Goal: Information Seeking & Learning: Learn about a topic

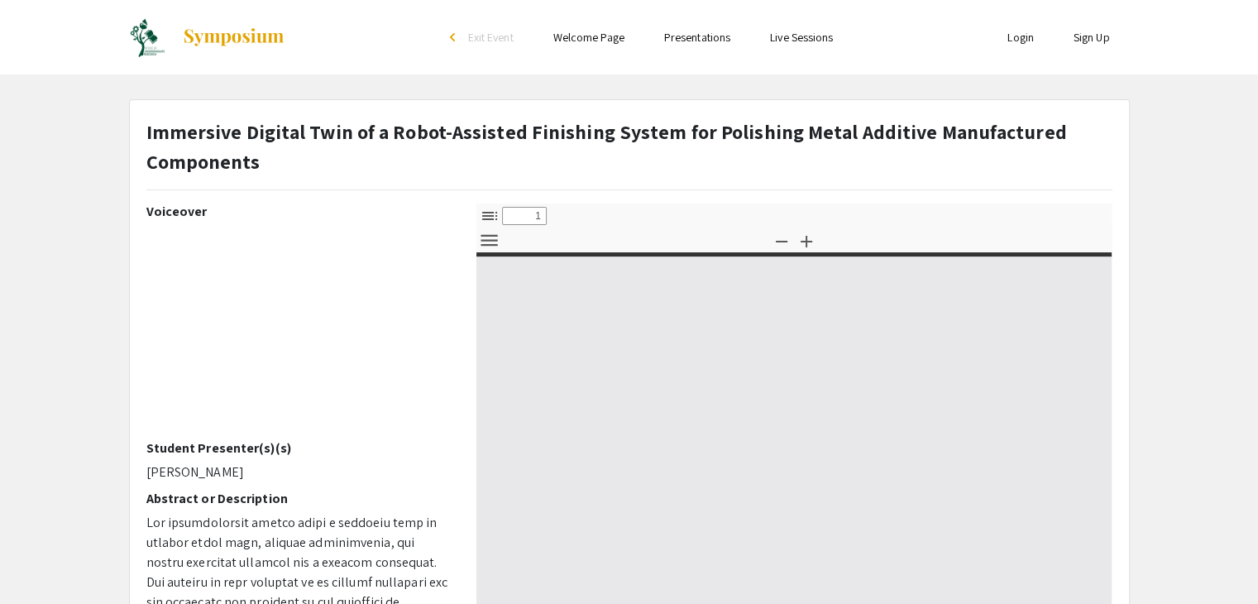
select select "custom"
type input "0"
select select "custom"
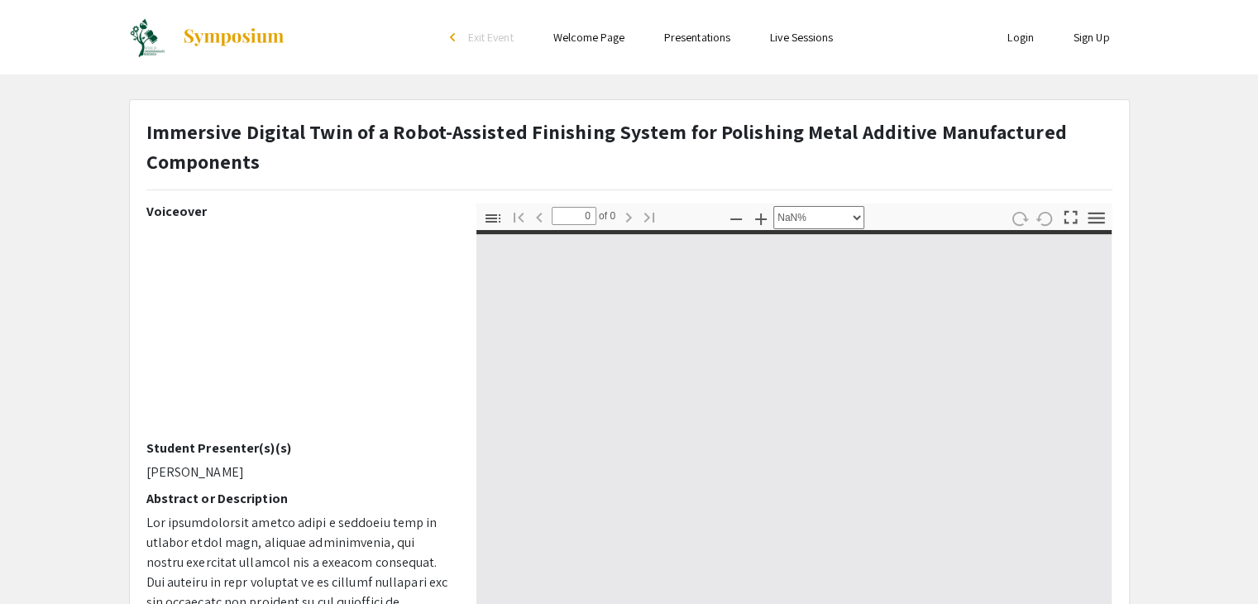
type input "1"
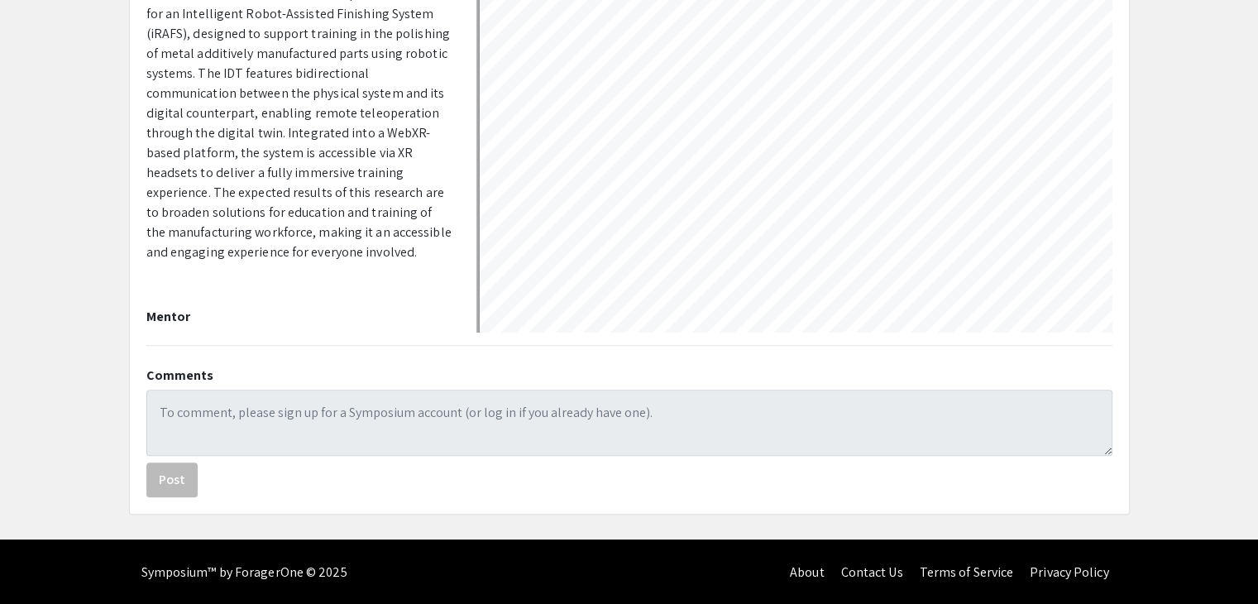
scroll to position [552, 0]
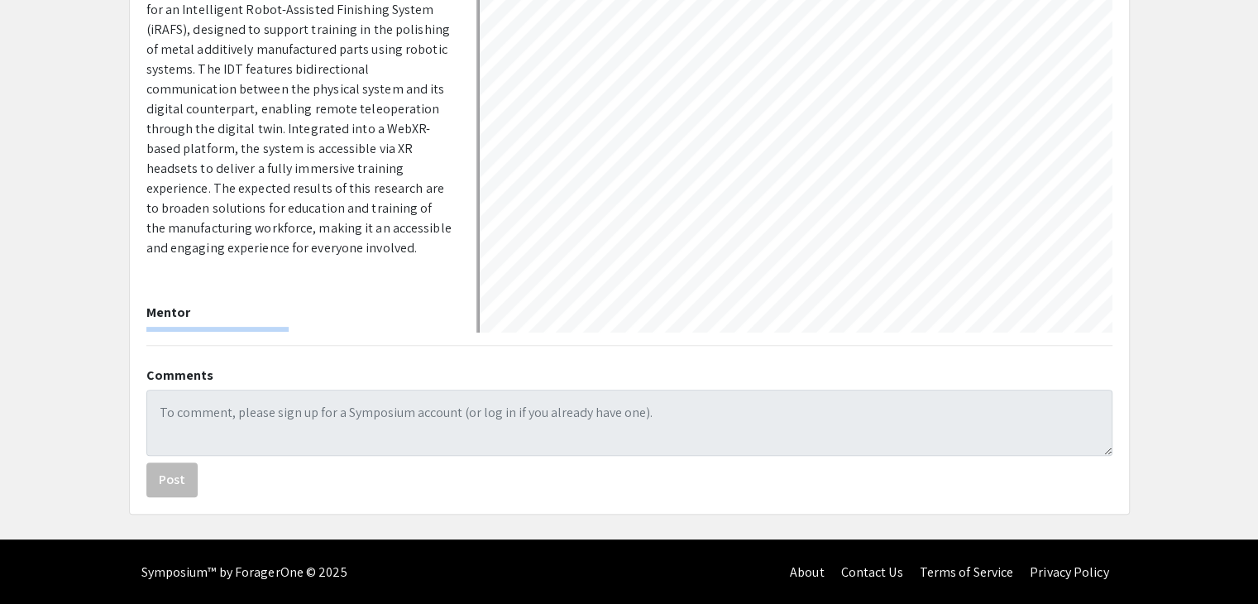
drag, startPoint x: 268, startPoint y: 312, endPoint x: 144, endPoint y: 312, distance: 124.1
click at [144, 312] on div "Voiceover Student Presenter(s)(s) [PERSON_NAME] Abstract or Description This re…" at bounding box center [299, 42] width 330 height 579
copy p "DR. [PERSON_NAME] [PERSON_NAME][GEOGRAPHIC_DATA]"
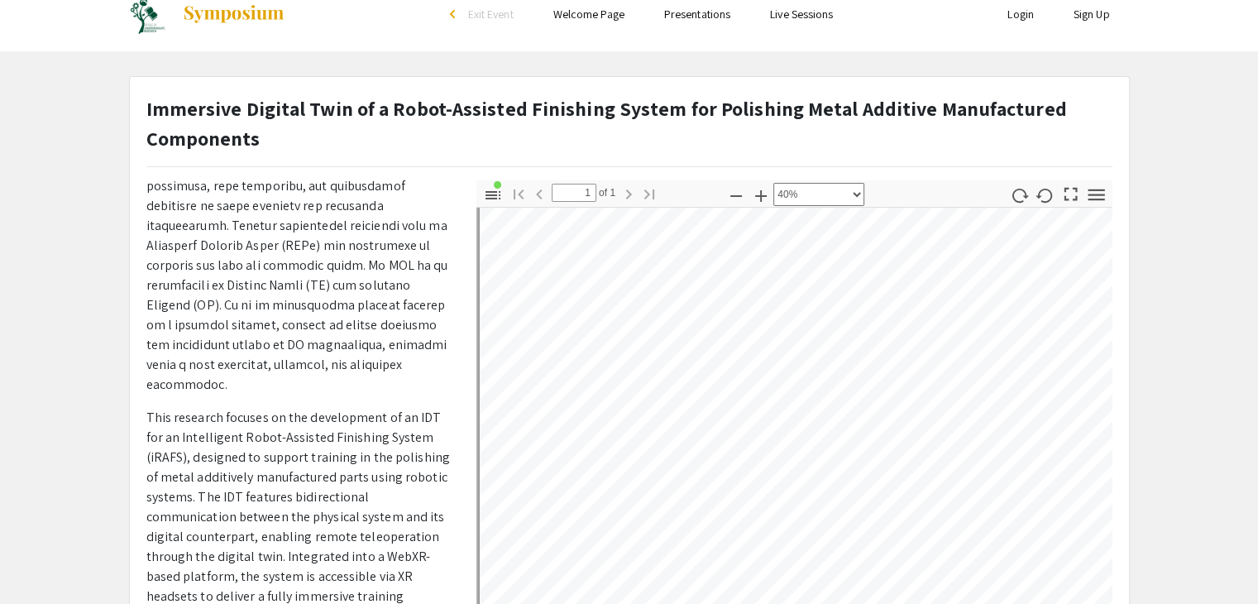
scroll to position [0, 0]
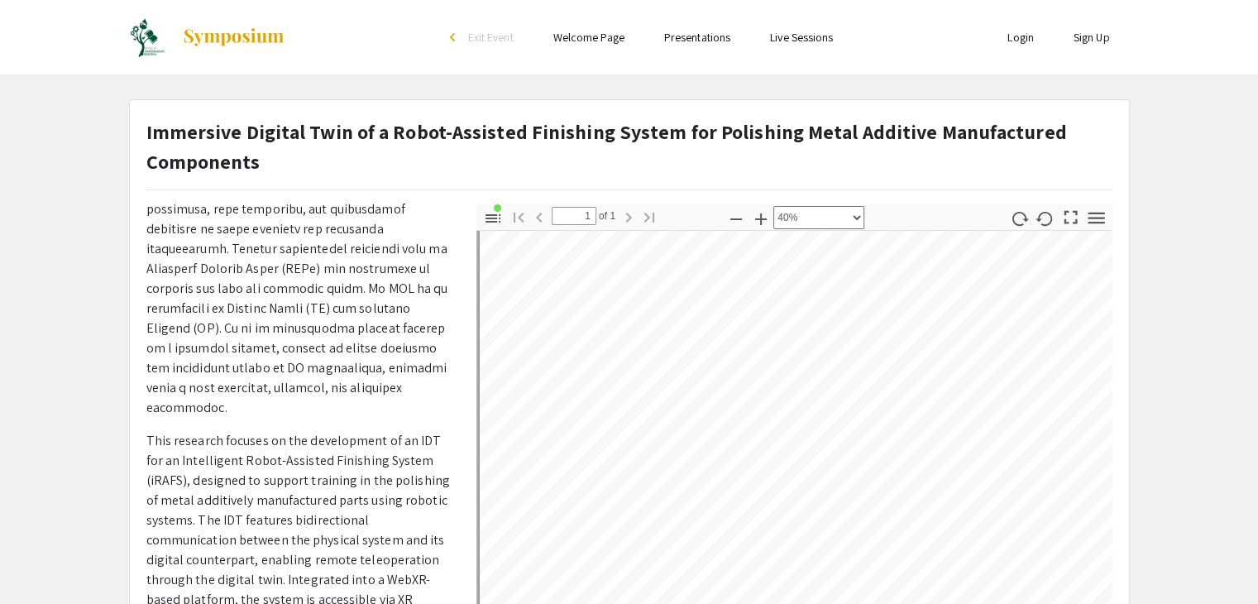
drag, startPoint x: 269, startPoint y: 163, endPoint x: 143, endPoint y: 127, distance: 130.9
click at [143, 127] on div "Immersive Digital Twin of a Robot-Assisted Finishing System for Polishing Metal…" at bounding box center [629, 160] width 991 height 87
click at [243, 158] on strong "Immersive Digital Twin of a Robot-Assisted Finishing System for Polishing Metal…" at bounding box center [606, 146] width 921 height 56
click at [263, 159] on p "Immersive Digital Twin of a Robot-Assisted Finishing System for Polishing Metal…" at bounding box center [629, 147] width 966 height 60
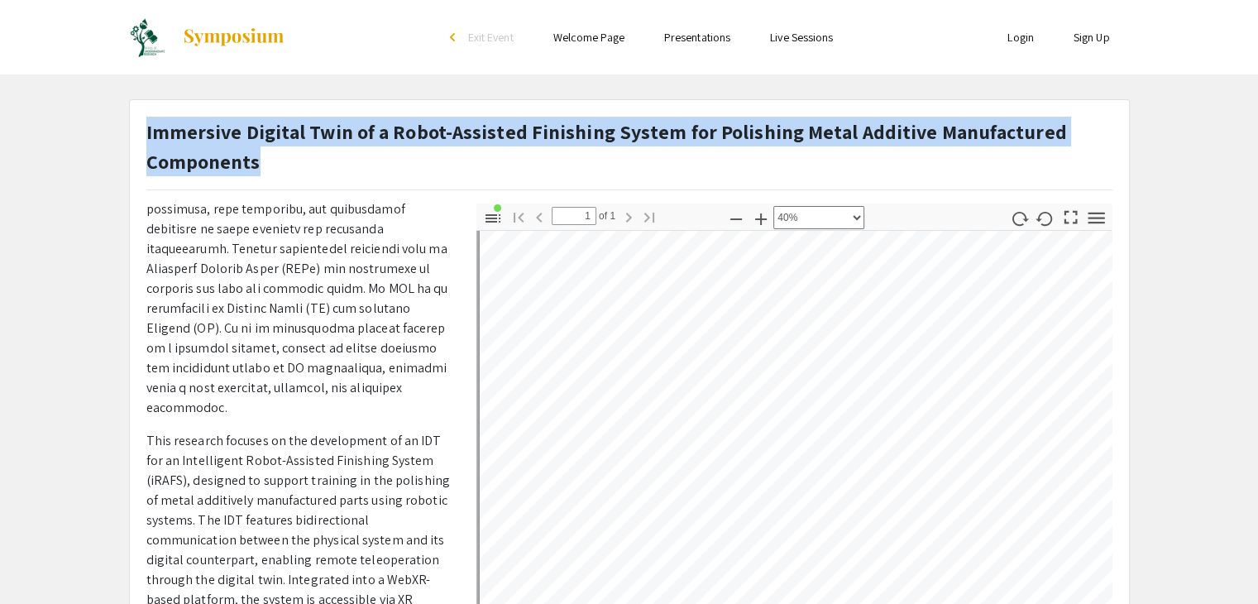
drag, startPoint x: 260, startPoint y: 162, endPoint x: 146, endPoint y: 132, distance: 118.2
click at [146, 132] on p "Immersive Digital Twin of a Robot-Assisted Finishing System for Polishing Metal…" at bounding box center [629, 147] width 966 height 60
copy strong "Immersive Digital Twin of a Robot-Assisted Finishing System for Polishing Metal…"
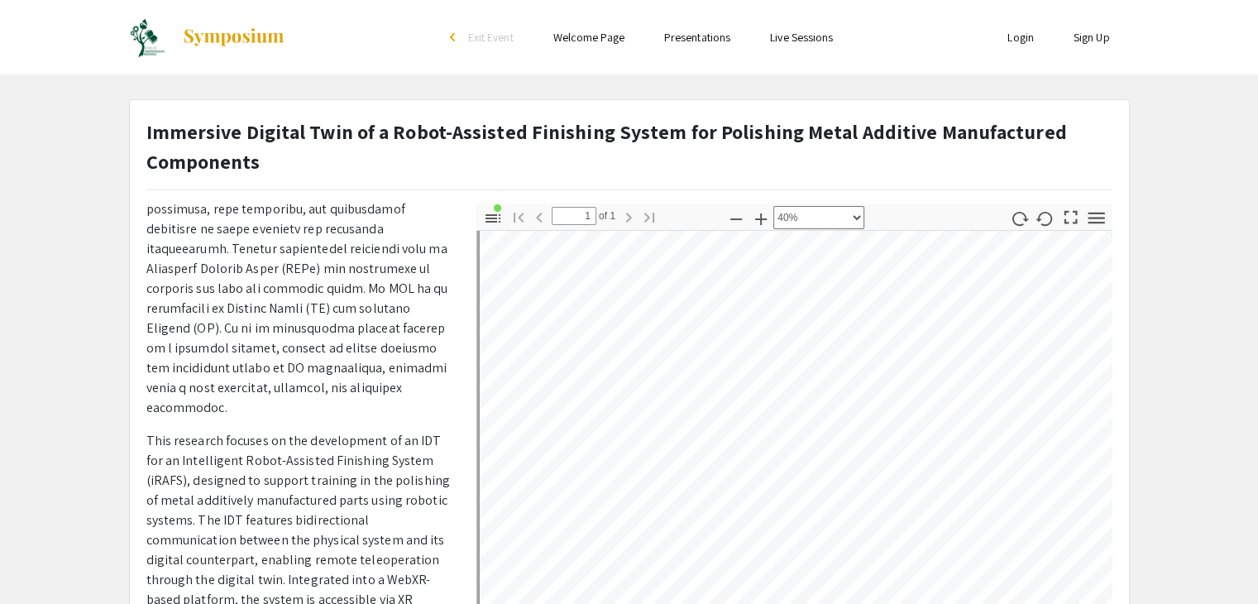
click at [391, 305] on span at bounding box center [297, 189] width 303 height 454
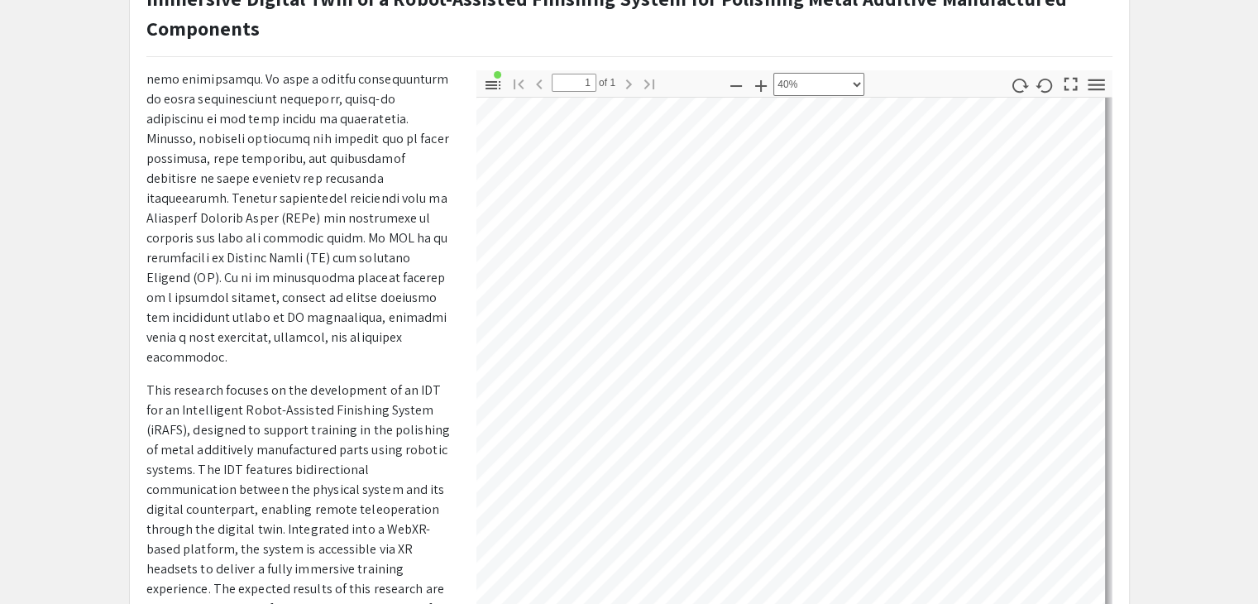
scroll to position [37, 0]
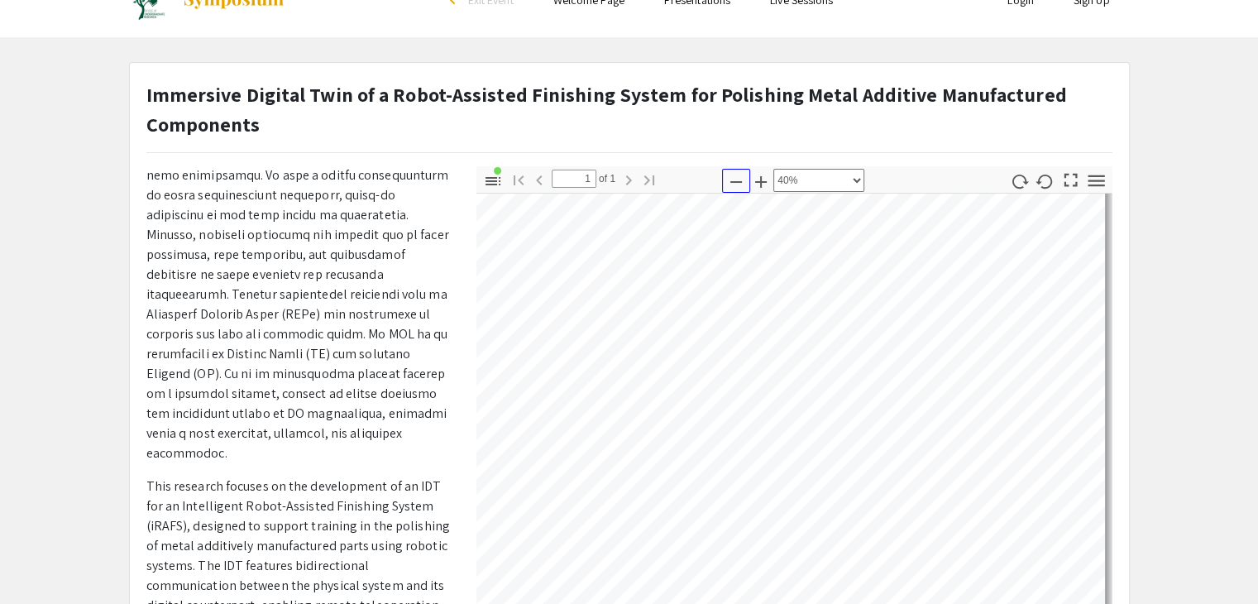
click at [736, 178] on icon "button" at bounding box center [736, 182] width 20 height 20
select select "custom"
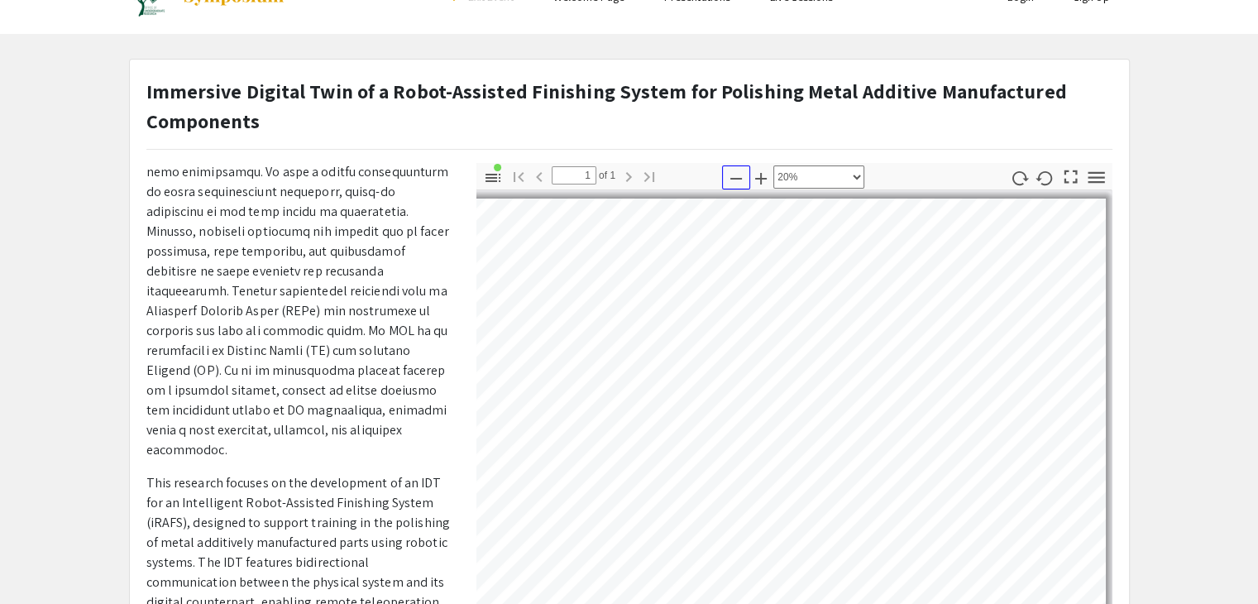
scroll to position [37, 0]
